Goal: Find specific page/section: Find specific page/section

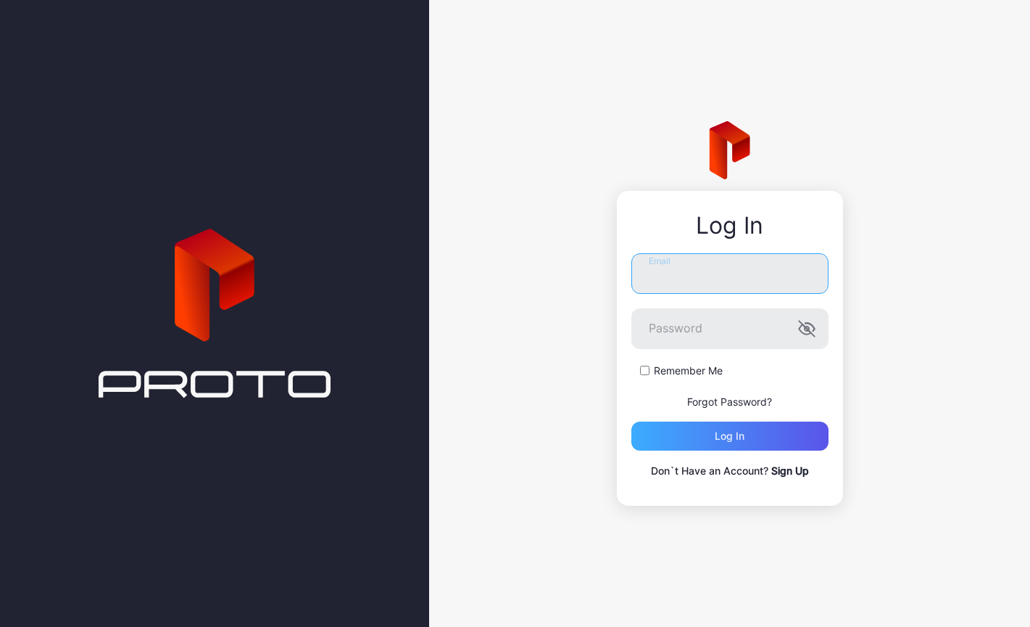
type input "**********"
click at [701, 424] on div "Log in" at bounding box center [730, 435] width 197 height 29
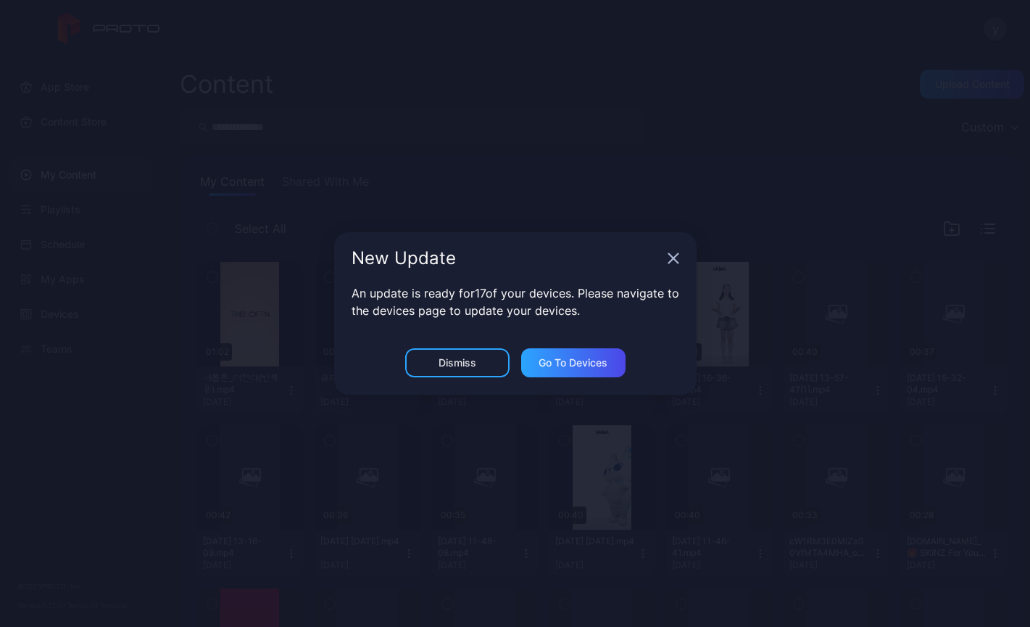
click at [674, 255] on icon "button" at bounding box center [674, 258] width 12 height 12
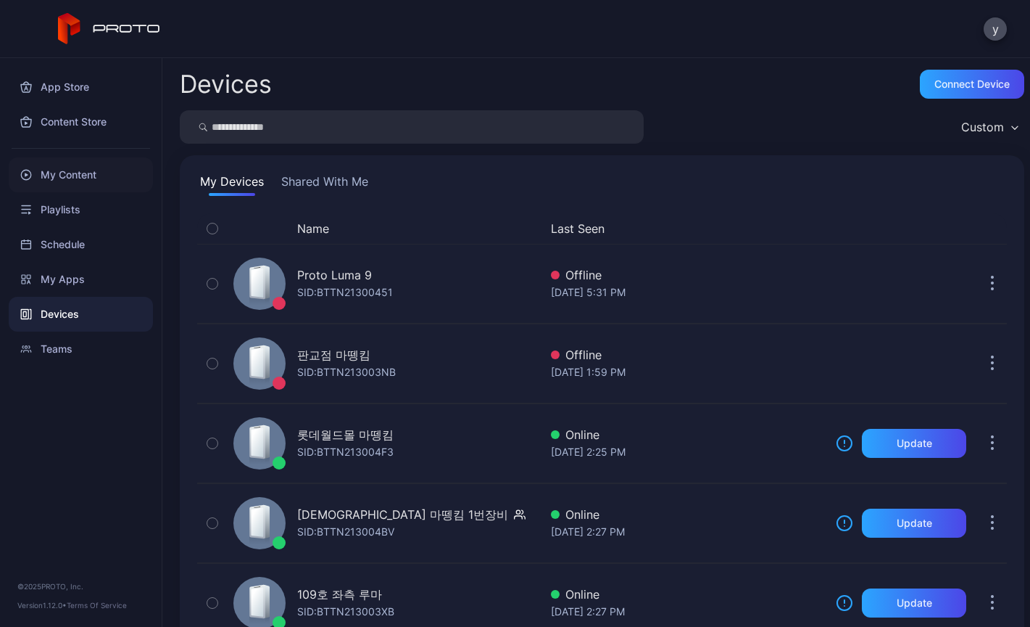
click at [83, 180] on div "My Content" at bounding box center [81, 174] width 144 height 35
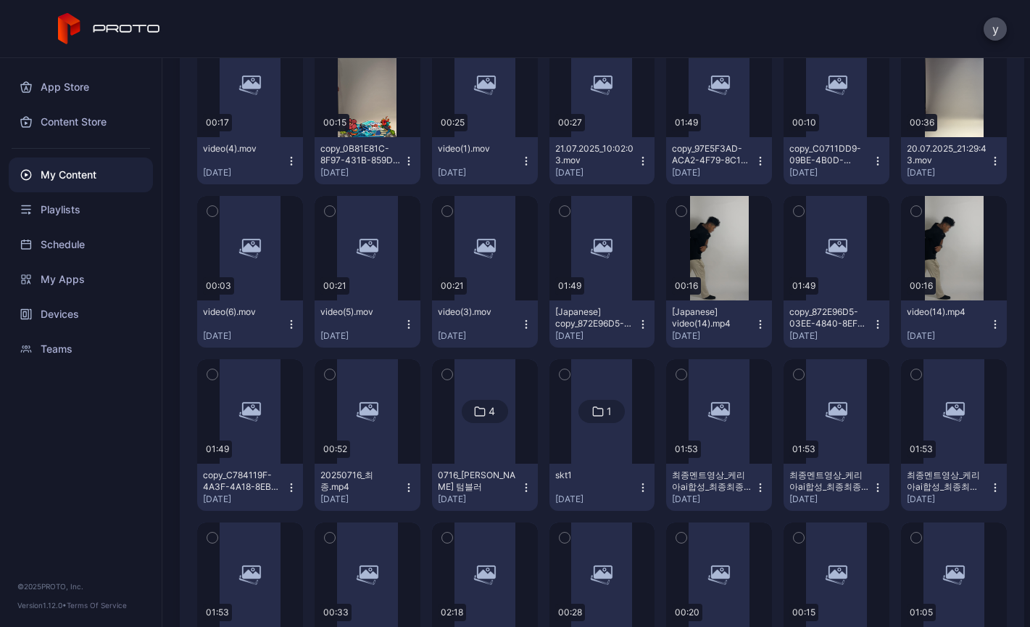
scroll to position [1934, 0]
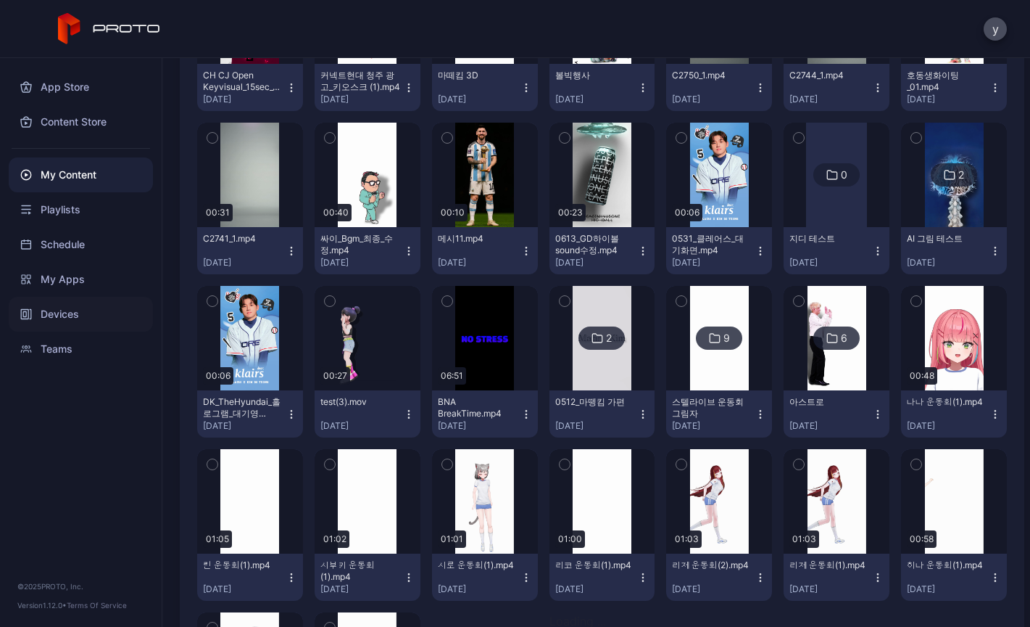
click at [78, 319] on div "Devices" at bounding box center [81, 314] width 144 height 35
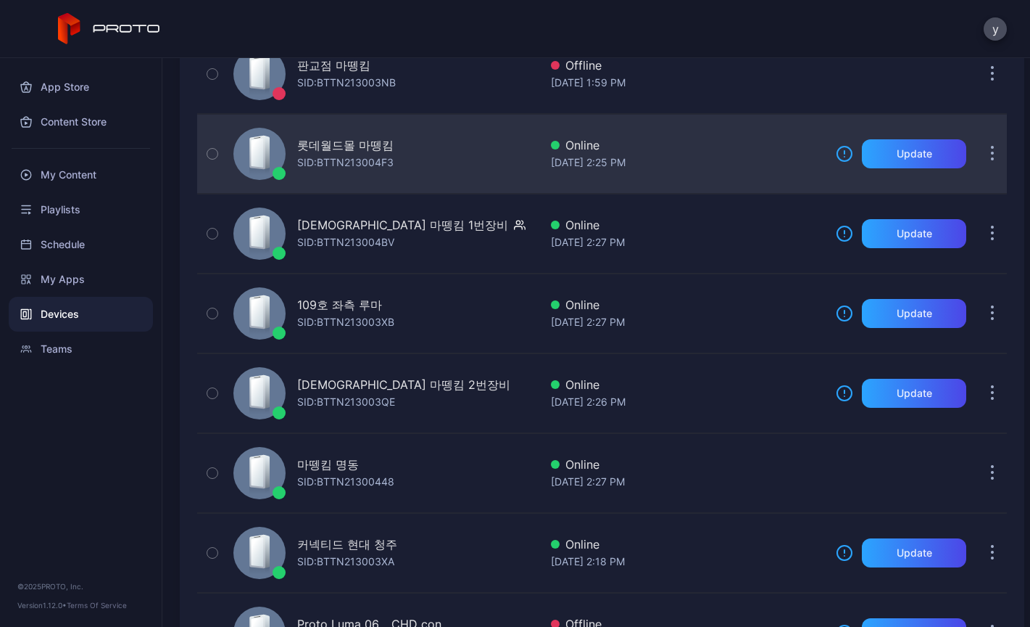
scroll to position [292, 0]
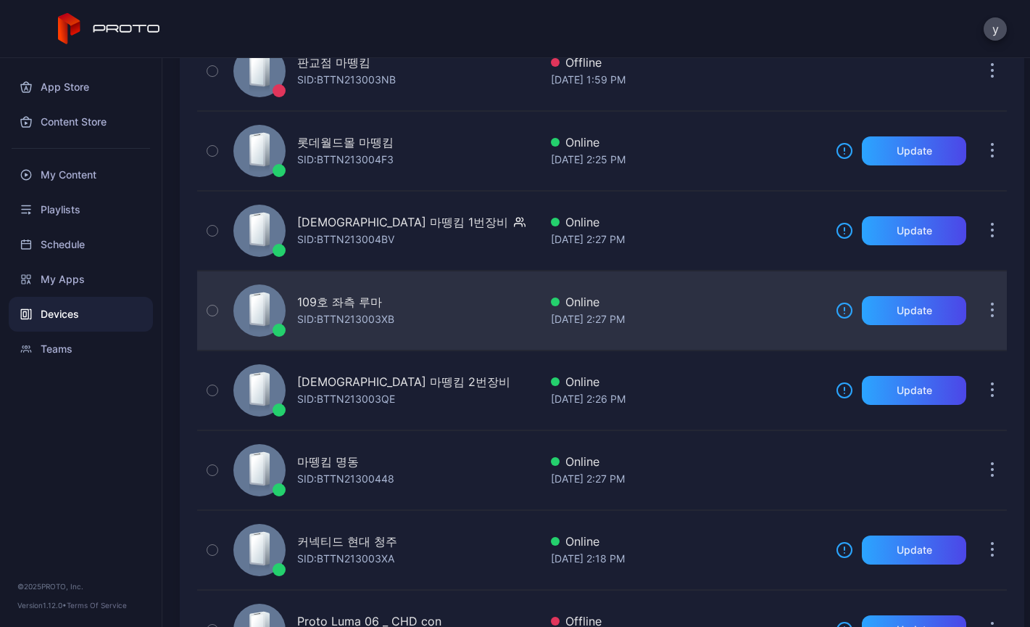
click at [341, 307] on div "109호 좌측 루마" at bounding box center [339, 301] width 85 height 17
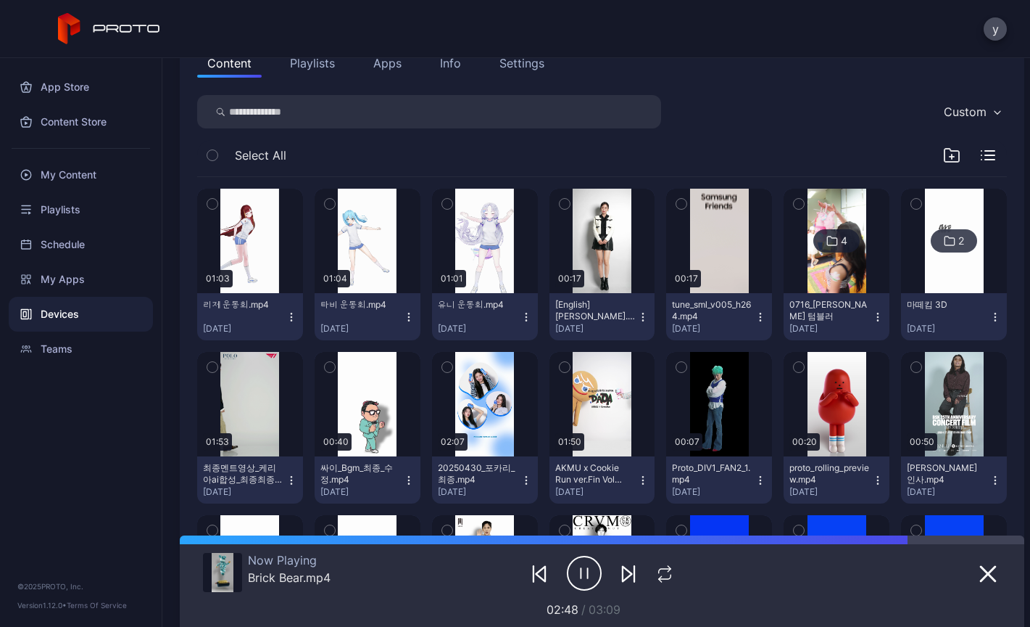
scroll to position [180, 0]
